Goal: Navigation & Orientation: Find specific page/section

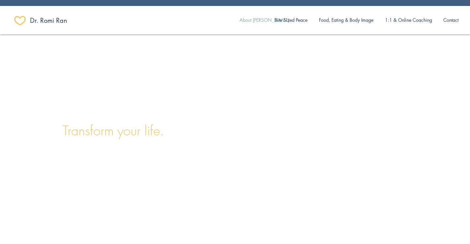
click at [257, 20] on p "About [PERSON_NAME]" at bounding box center [264, 20] width 56 height 14
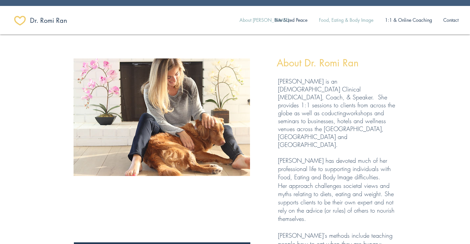
click at [357, 22] on p "Food, Eating & Body Image" at bounding box center [345, 20] width 61 height 14
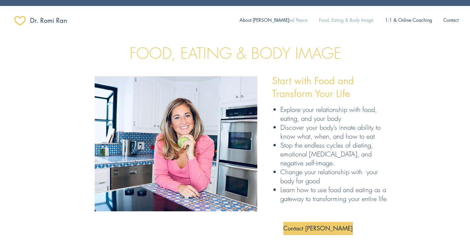
click at [293, 21] on p "Bite Sized Peace" at bounding box center [290, 20] width 39 height 14
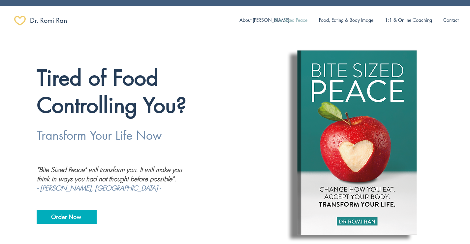
click at [293, 21] on p "Bite Sized Peace" at bounding box center [290, 20] width 39 height 14
click at [419, 20] on p "1:1 & Online Coaching" at bounding box center [408, 20] width 54 height 14
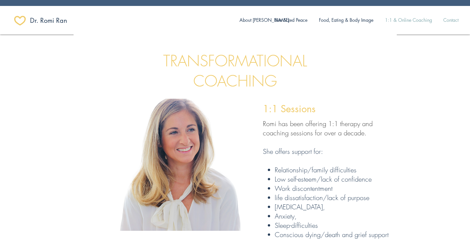
click at [447, 20] on p "Contact" at bounding box center [451, 20] width 22 height 14
